Goal: Task Accomplishment & Management: Use online tool/utility

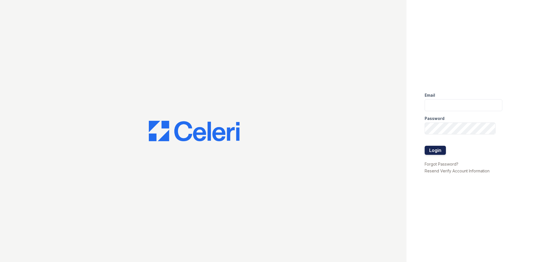
type input "[EMAIL_ADDRESS][DOMAIN_NAME]"
click at [433, 151] on button "Login" at bounding box center [434, 150] width 21 height 9
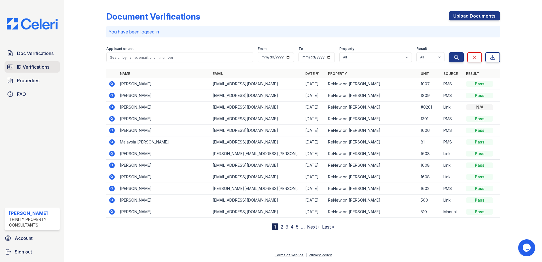
click at [40, 63] on link "ID Verifications" at bounding box center [32, 66] width 55 height 11
